Goal: Information Seeking & Learning: Check status

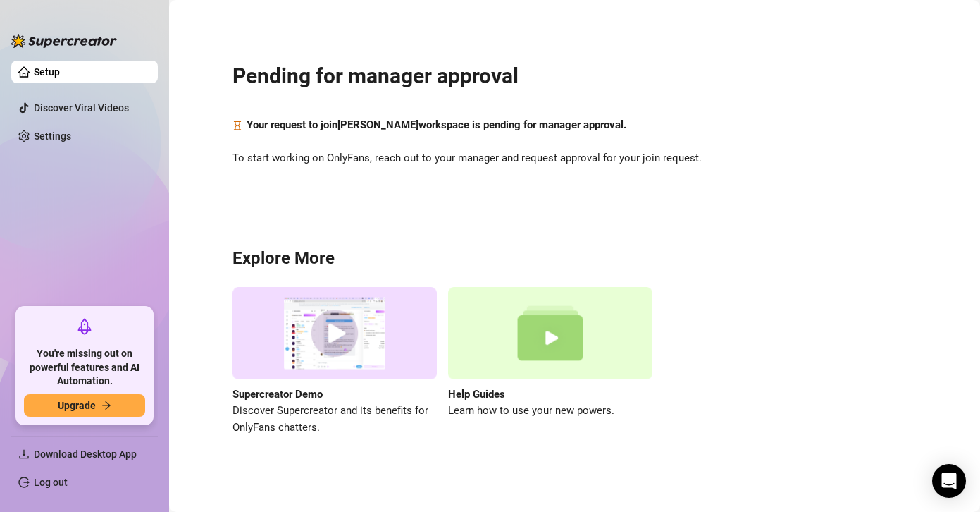
scroll to position [1, 0]
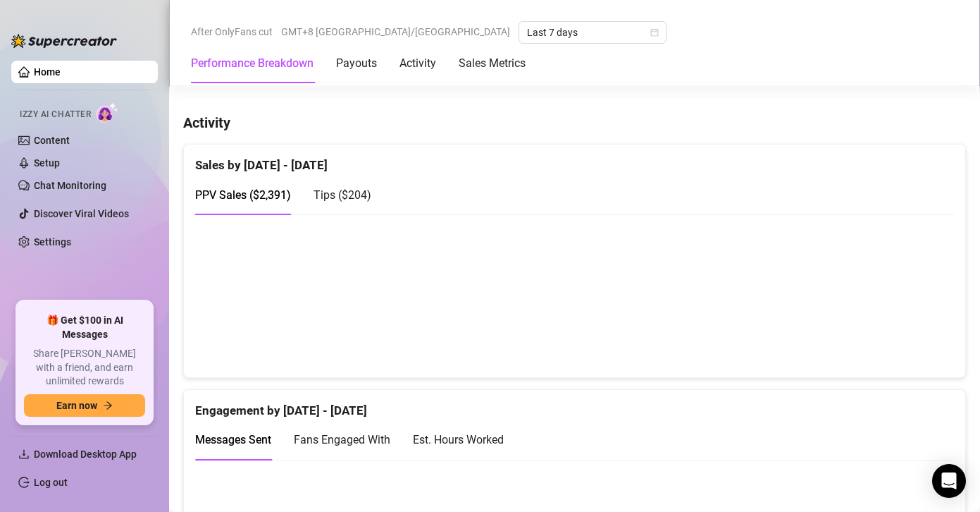
scroll to position [850, 0]
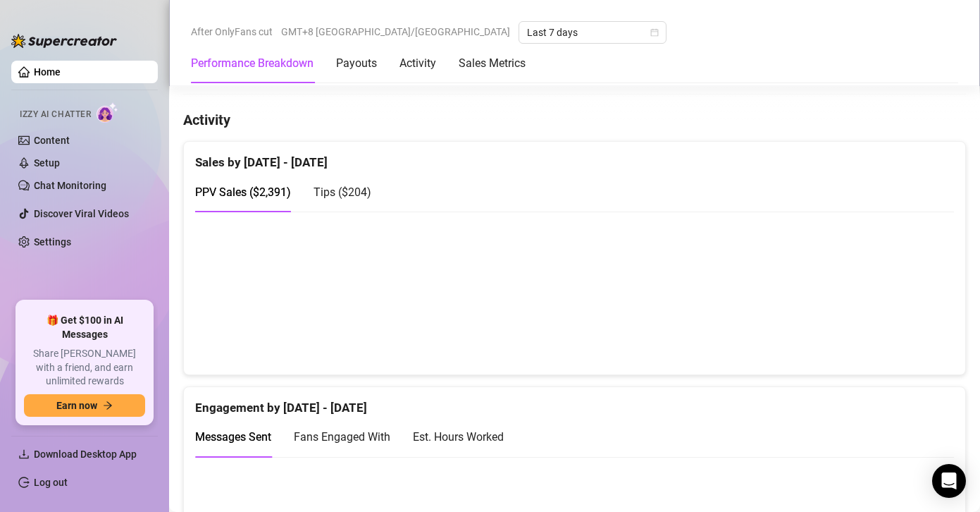
click at [898, 312] on canvas at bounding box center [569, 292] width 749 height 141
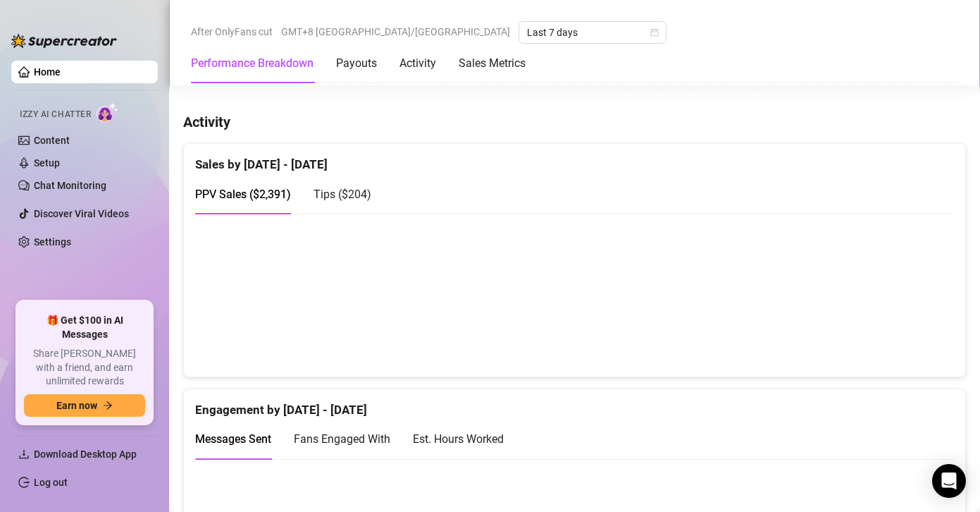
scroll to position [847, 0]
click at [342, 195] on span "Tips ( $204 )" at bounding box center [343, 194] width 58 height 13
click at [264, 195] on span "PPV Sales ( $2,391 )" at bounding box center [243, 194] width 96 height 13
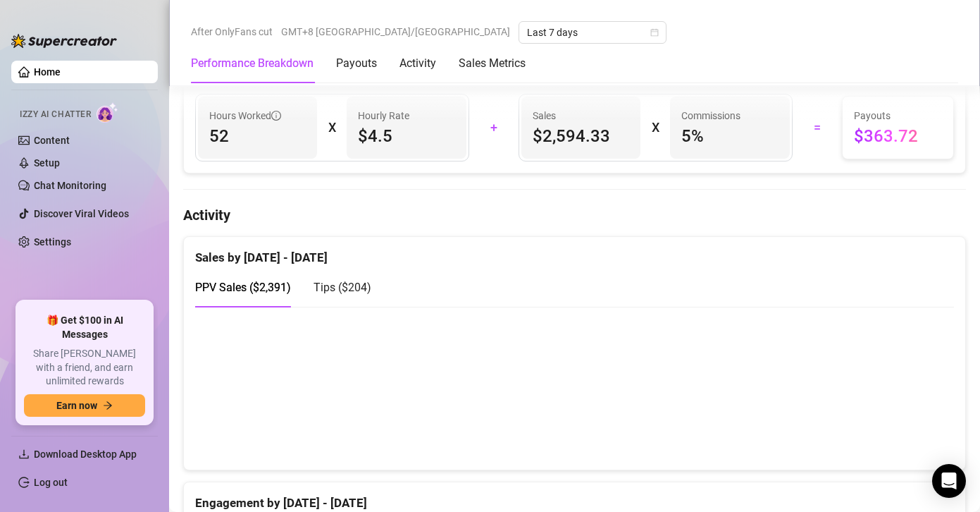
scroll to position [756, 0]
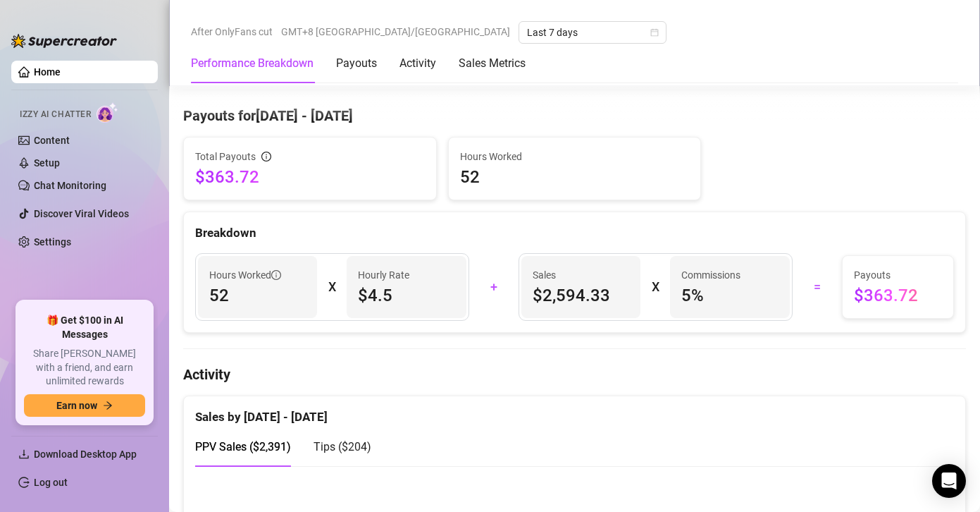
scroll to position [398, 0]
